Goal: Task Accomplishment & Management: Complete application form

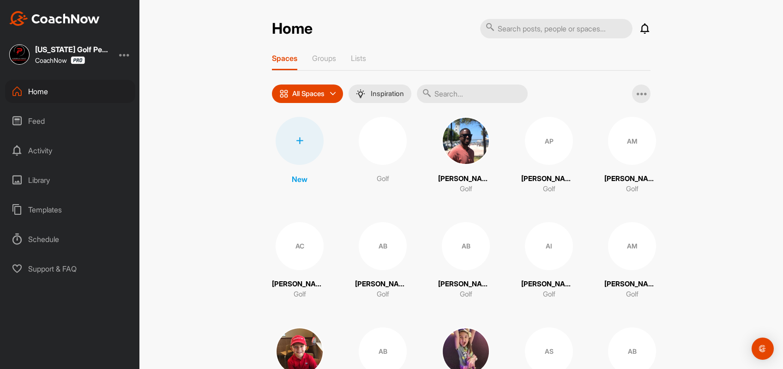
click at [299, 144] on div at bounding box center [299, 141] width 48 height 48
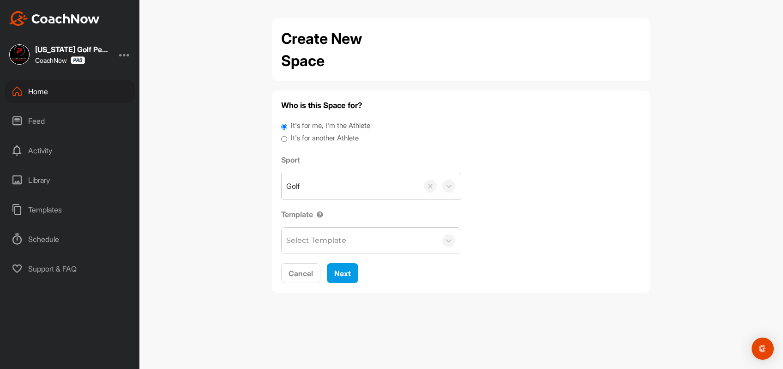
click at [286, 140] on input "It's for another Athlete" at bounding box center [284, 139] width 6 height 12
radio input "true"
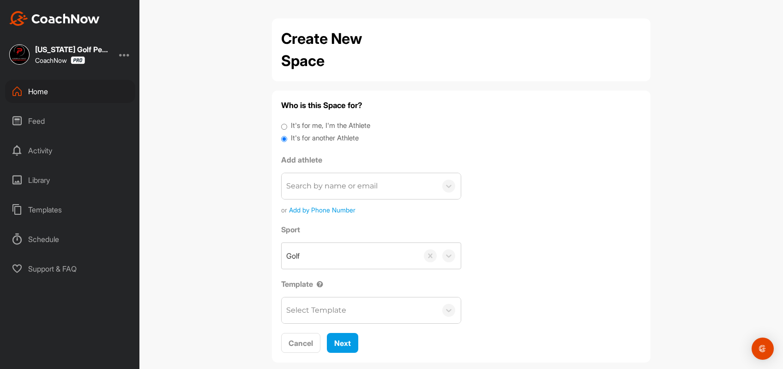
click at [339, 191] on div "Search by name or email" at bounding box center [331, 185] width 91 height 11
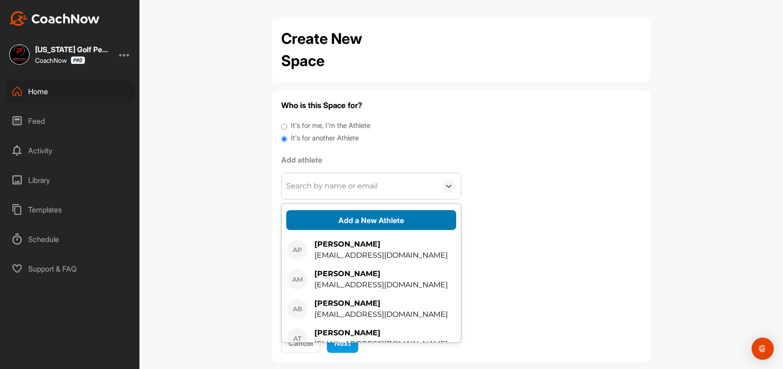
click at [362, 213] on button "Add a New Athlete" at bounding box center [371, 220] width 170 height 20
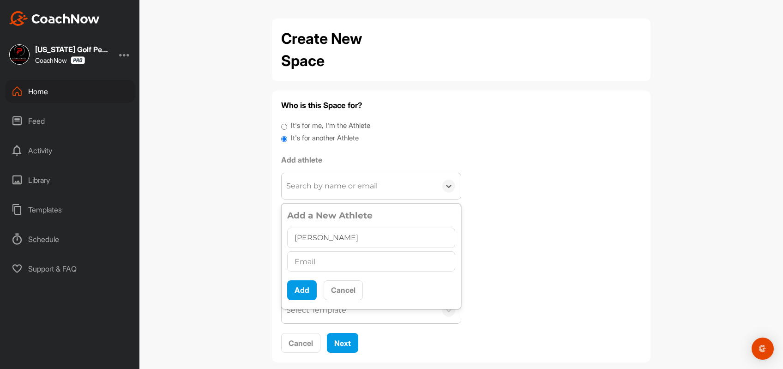
type input "[PERSON_NAME]"
click at [351, 256] on input "text" at bounding box center [371, 261] width 168 height 20
paste input "[EMAIL_ADDRESS][DOMAIN_NAME]"
type input "[EMAIL_ADDRESS][DOMAIN_NAME]"
click at [301, 290] on button "Add" at bounding box center [302, 290] width 30 height 20
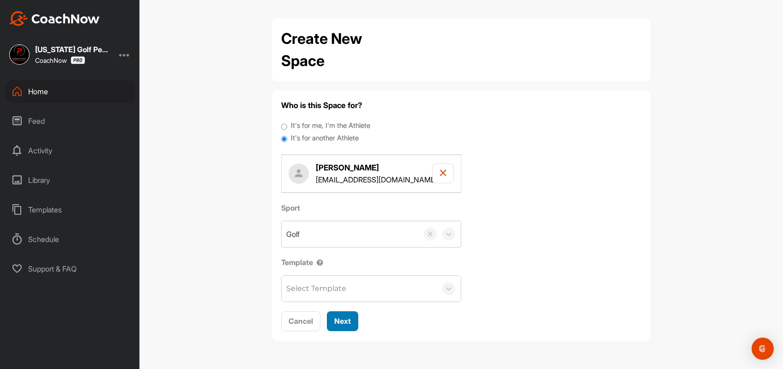
click at [346, 324] on span "Next" at bounding box center [342, 320] width 17 height 9
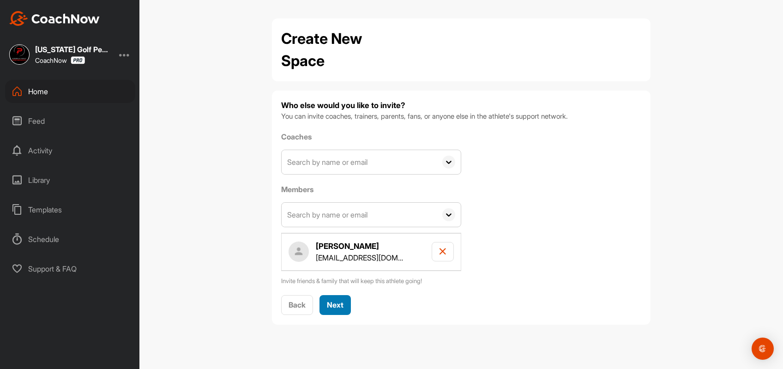
click at [335, 300] on span "Next" at bounding box center [335, 304] width 17 height 9
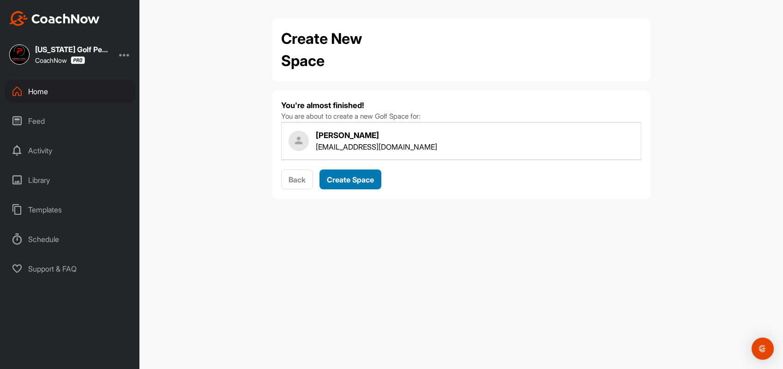
click at [365, 181] on span "Create Space" at bounding box center [350, 179] width 47 height 9
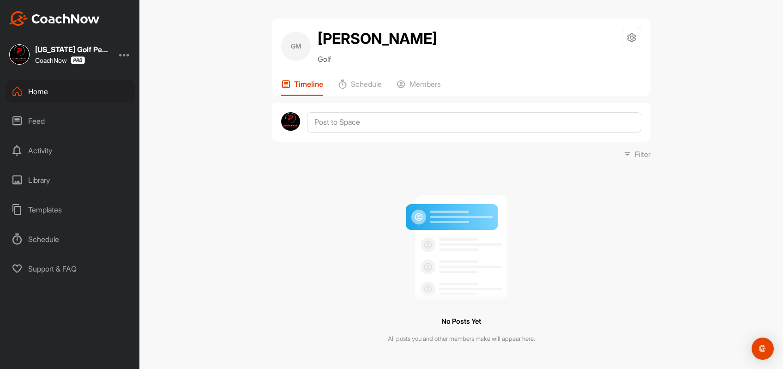
click at [33, 93] on div "Home" at bounding box center [70, 91] width 130 height 23
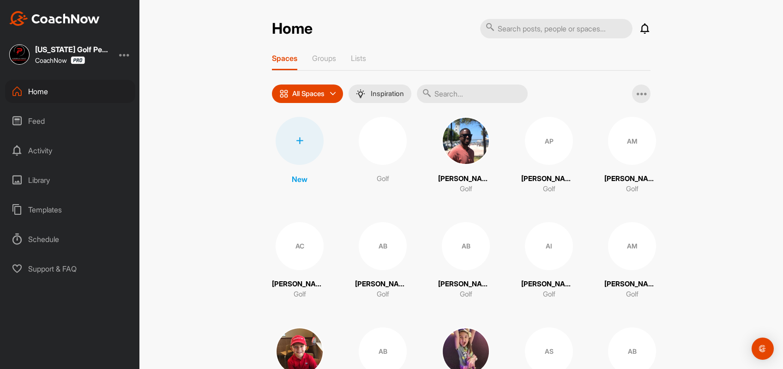
click at [311, 155] on div at bounding box center [299, 141] width 48 height 48
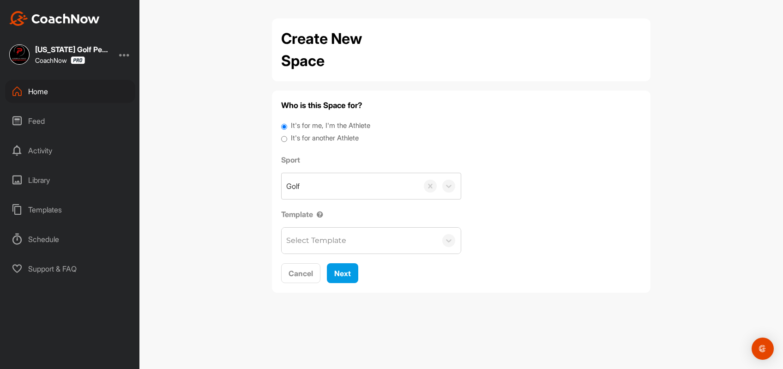
click at [286, 141] on input "It's for another Athlete" at bounding box center [284, 139] width 6 height 12
radio input "true"
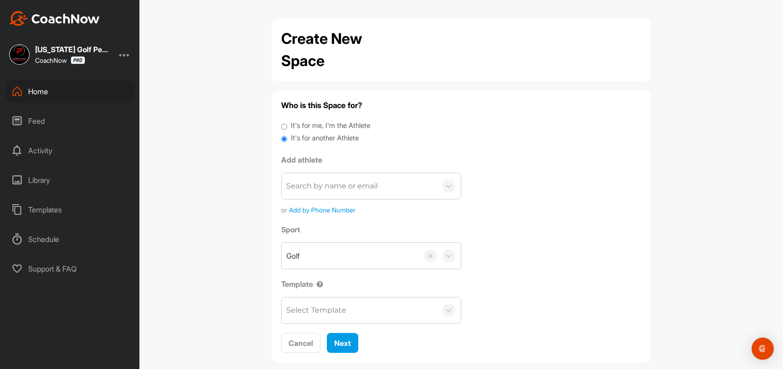
click at [335, 186] on div "Search by name or email" at bounding box center [331, 185] width 91 height 11
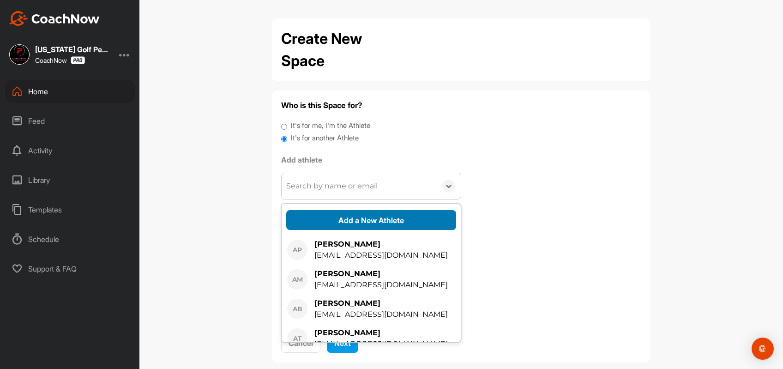
click at [364, 215] on button "Add a New Athlete" at bounding box center [371, 220] width 170 height 20
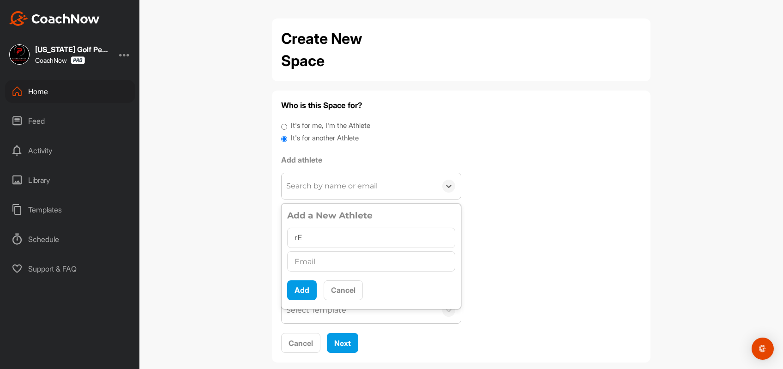
type input "r"
type input "[PERSON_NAME]"
click at [353, 264] on input "text" at bounding box center [371, 261] width 168 height 20
paste input "[EMAIL_ADDRESS][DOMAIN_NAME]"
type input "[EMAIL_ADDRESS][DOMAIN_NAME]"
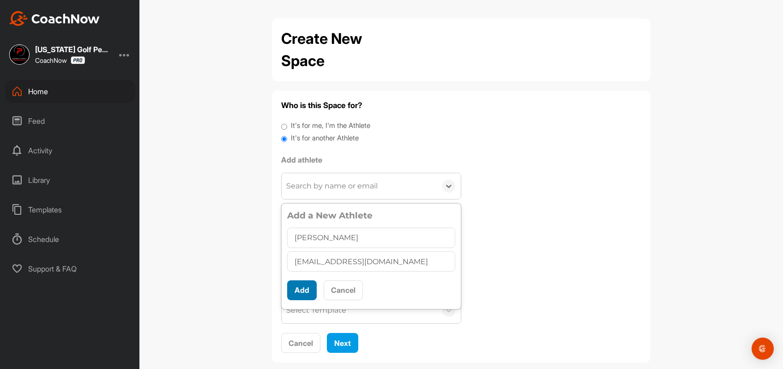
click at [295, 292] on button "Add" at bounding box center [302, 290] width 30 height 20
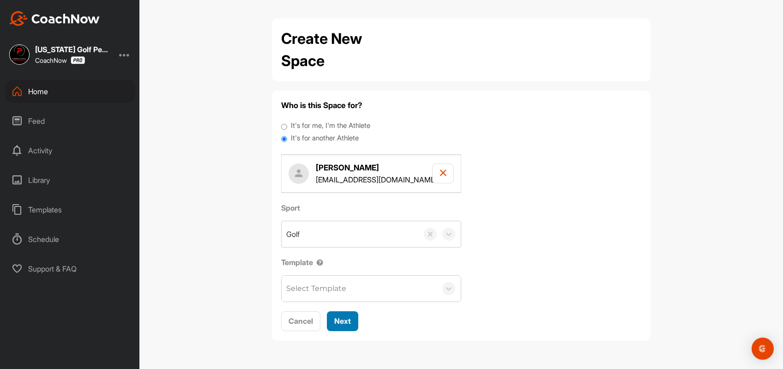
click at [341, 324] on span "Next" at bounding box center [342, 320] width 17 height 9
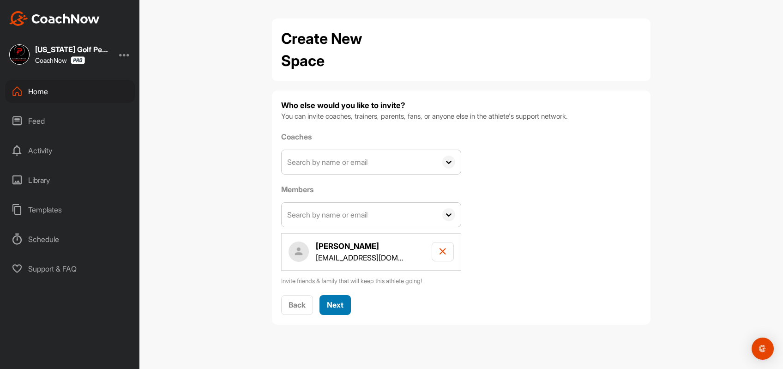
click at [341, 305] on span "Next" at bounding box center [335, 304] width 17 height 9
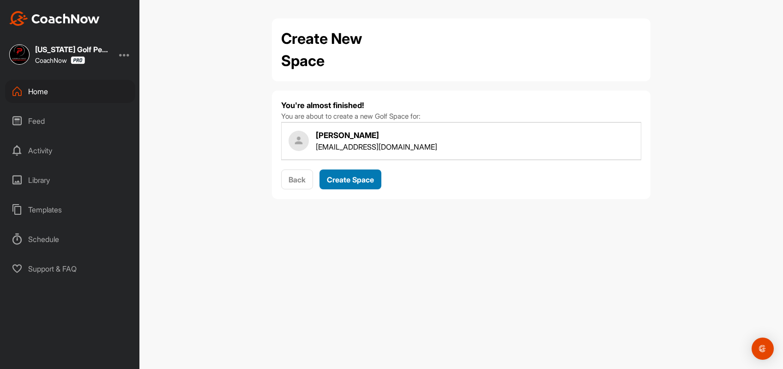
click at [358, 182] on span "Create Space" at bounding box center [350, 179] width 47 height 9
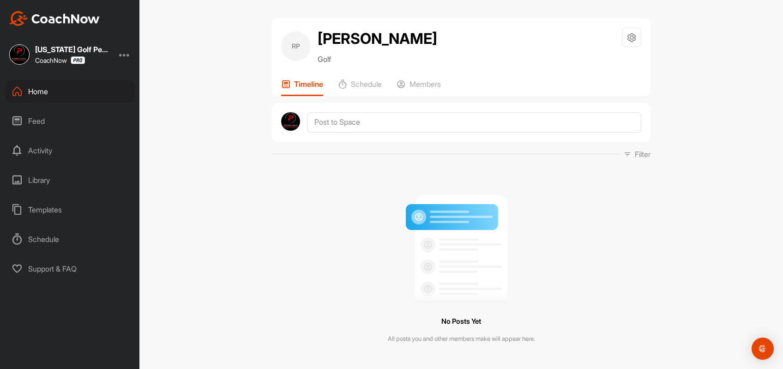
click at [26, 91] on div "Home" at bounding box center [70, 91] width 130 height 23
